Goal: Information Seeking & Learning: Find specific fact

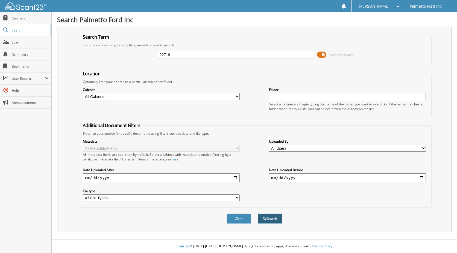
type input "22719"
click at [277, 218] on button "Search" at bounding box center [270, 218] width 25 height 10
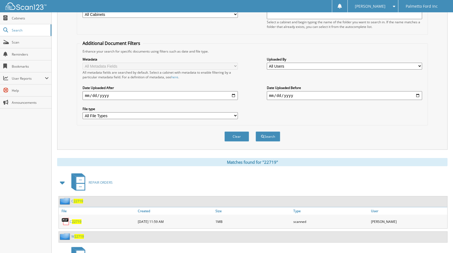
scroll to position [109, 0]
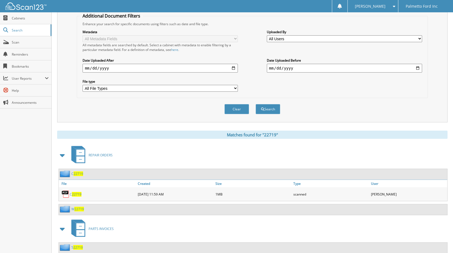
click at [78, 208] on span "22719" at bounding box center [79, 209] width 10 height 5
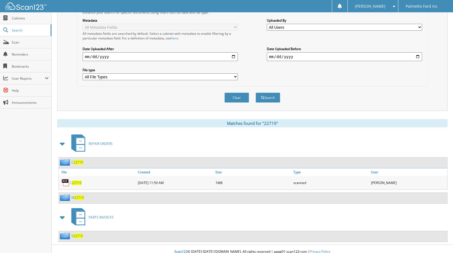
scroll to position [127, 0]
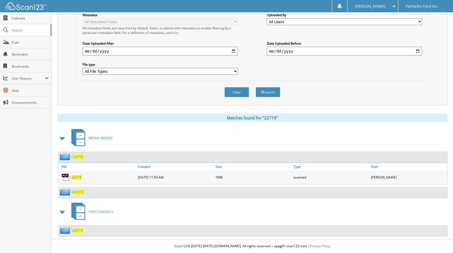
click at [77, 178] on span "22719" at bounding box center [77, 177] width 10 height 5
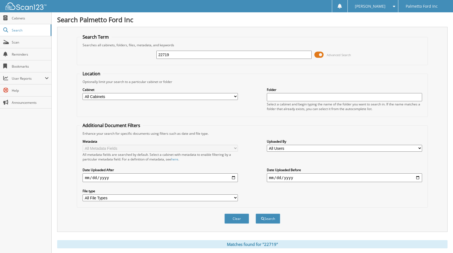
click at [195, 46] on div "Searches all cabinets, folders, files, metadata, and keywords" at bounding box center [252, 45] width 345 height 5
click at [189, 54] on input "22719" at bounding box center [234, 55] width 155 height 8
type input "22715"
click at [272, 221] on button "Search" at bounding box center [268, 218] width 25 height 10
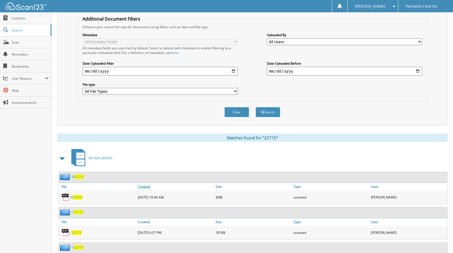
scroll to position [109, 0]
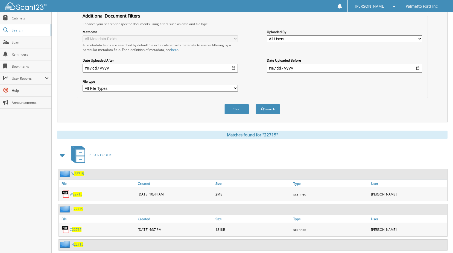
click at [76, 195] on span "22715" at bounding box center [78, 194] width 10 height 5
